Goal: Use online tool/utility: Utilize a website feature to perform a specific function

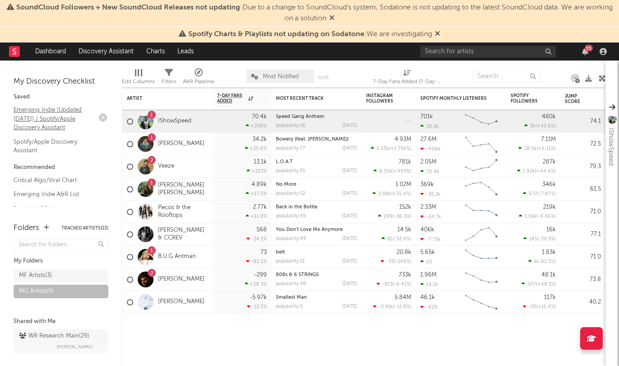
click at [40, 118] on link "Emerging Indie (Updated March 31) / Spotify/Apple Discovery Assistant" at bounding box center [57, 119] width 86 height 28
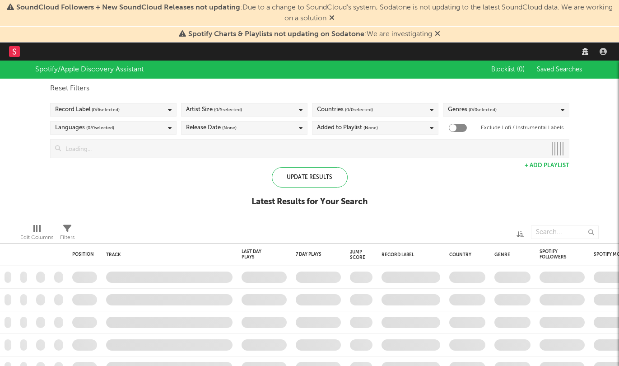
checkbox input "true"
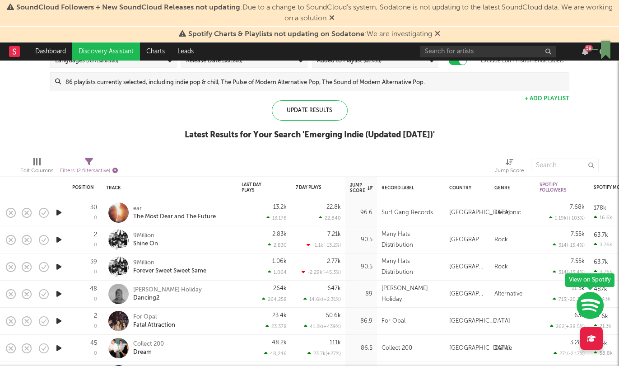
click at [117, 168] on icon "button" at bounding box center [114, 170] width 5 height 5
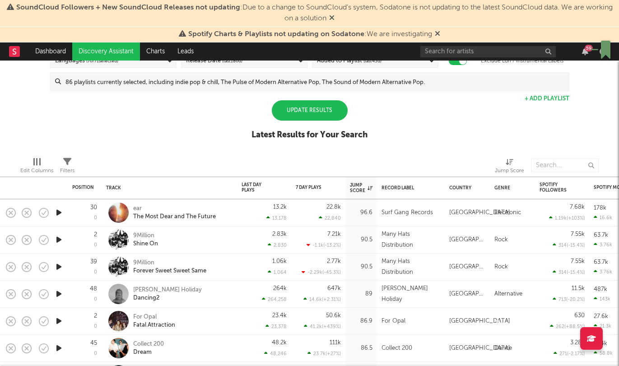
click at [328, 105] on div "Update Results" at bounding box center [310, 110] width 76 height 20
